Goal: Check status: Check status

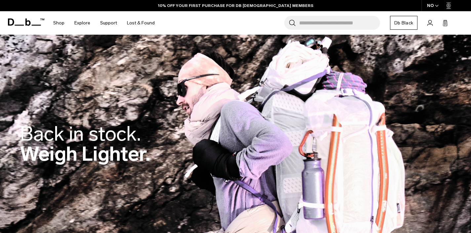
click at [433, 25] on icon at bounding box center [430, 23] width 5 height 6
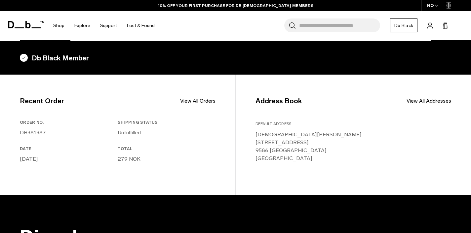
scroll to position [129, 0]
click at [190, 100] on link "View All Orders" at bounding box center [197, 101] width 35 height 8
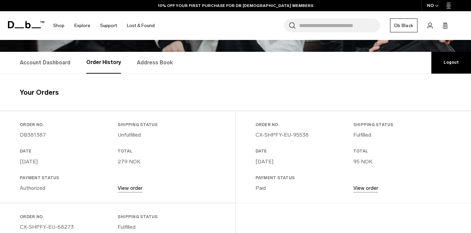
scroll to position [94, 0]
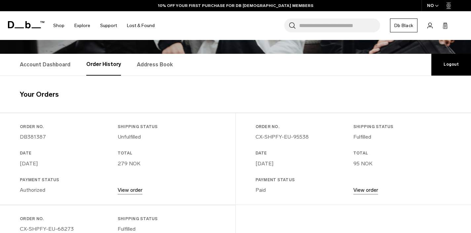
click at [125, 192] on link "View order" at bounding box center [130, 190] width 25 height 6
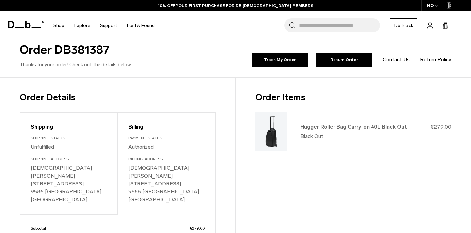
click at [387, 129] on link "Hugger Roller Bag Carry-on 40L Black Out" at bounding box center [354, 127] width 106 height 6
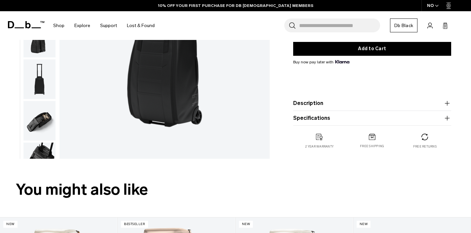
scroll to position [147, 0]
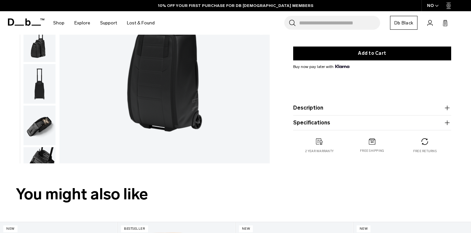
click at [385, 128] on product-accordion "Specifications Volume 40 Litres Dimensions 55 x 36.5 x 23.5 CM (H x W x D) Weig…" at bounding box center [372, 123] width 158 height 15
click at [447, 125] on icon "button" at bounding box center [447, 123] width 0 height 5
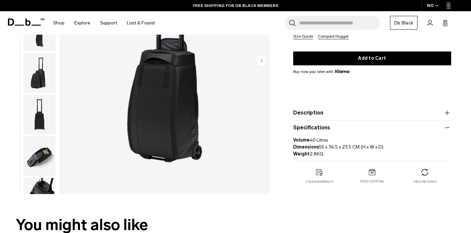
scroll to position [114, 0]
